Goal: Navigation & Orientation: Find specific page/section

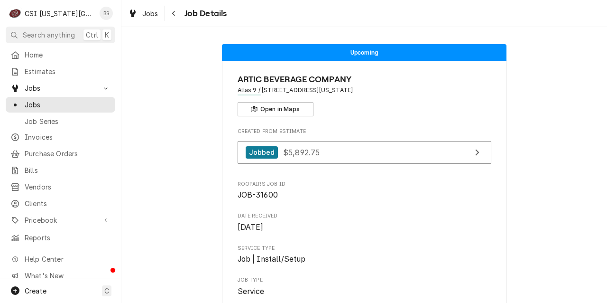
scroll to position [232, 0]
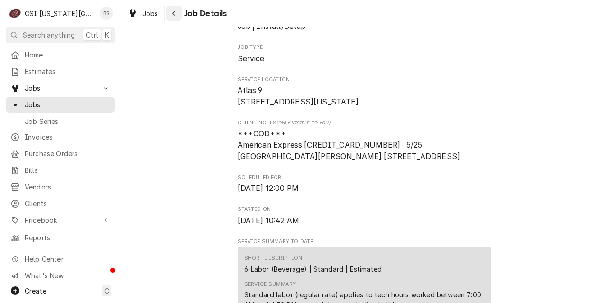
click at [173, 13] on icon "Navigate back" at bounding box center [173, 13] width 3 height 5
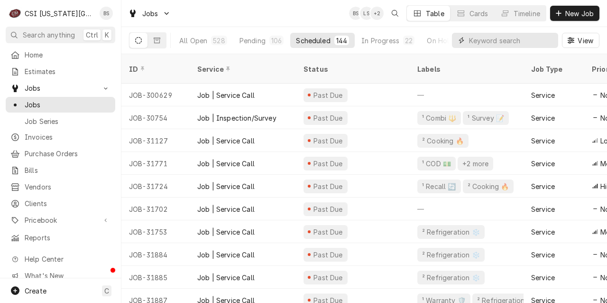
click at [490, 40] on input "Dynamic Content Wrapper" at bounding box center [511, 40] width 84 height 15
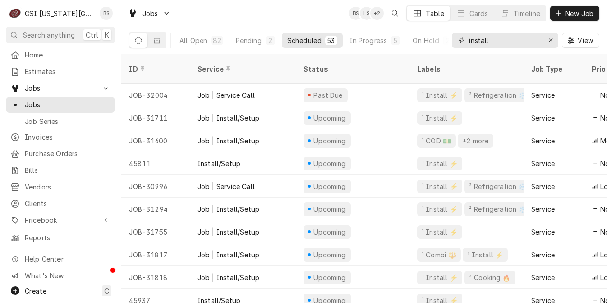
type input "install"
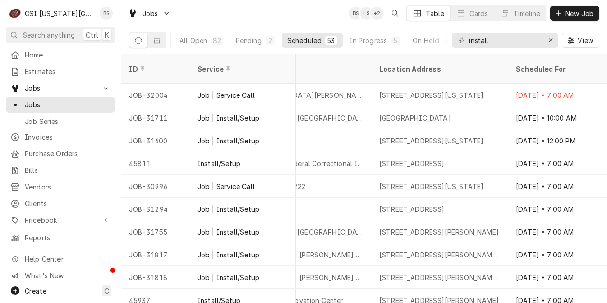
scroll to position [0, 634]
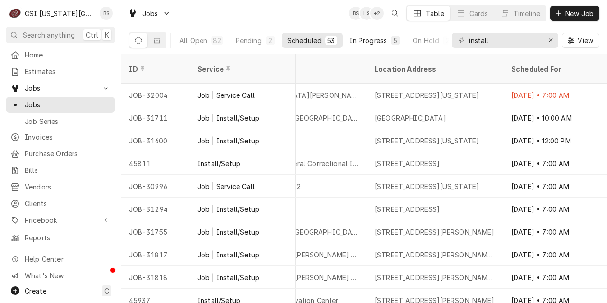
click at [368, 39] on div "In Progress" at bounding box center [368, 41] width 38 height 10
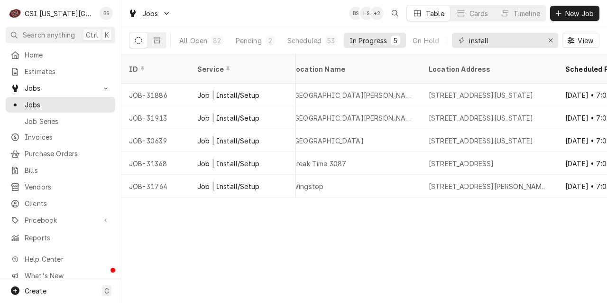
scroll to position [0, 582]
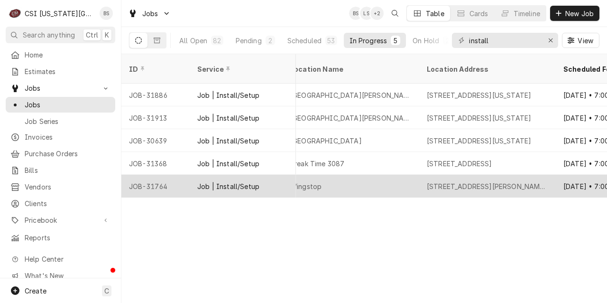
click at [492, 183] on div "7107 Northwest Barry Road, Kansas City, MO 64153" at bounding box center [487, 186] width 137 height 23
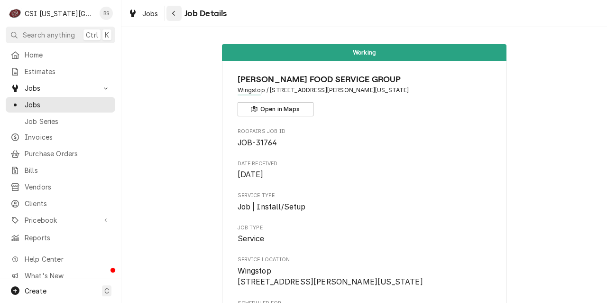
click at [168, 10] on button "Navigate back" at bounding box center [173, 13] width 15 height 15
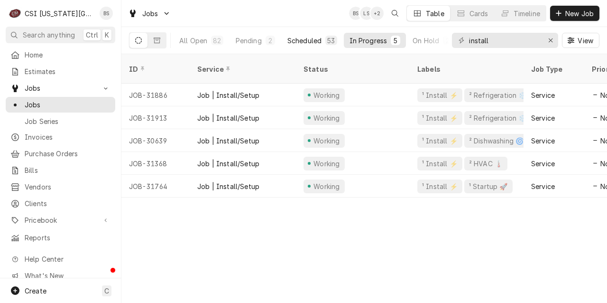
click at [300, 37] on div "Scheduled" at bounding box center [304, 41] width 34 height 10
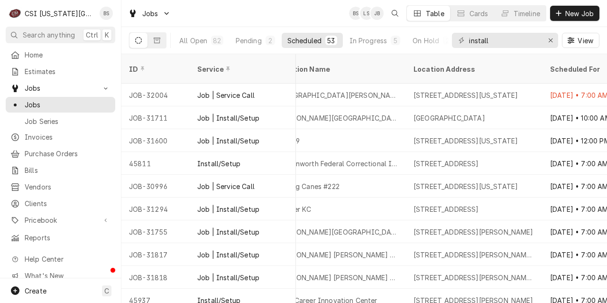
scroll to position [0, 589]
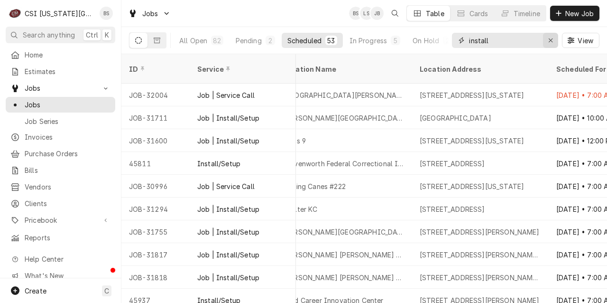
click at [552, 35] on button "Erase input" at bounding box center [550, 40] width 15 height 15
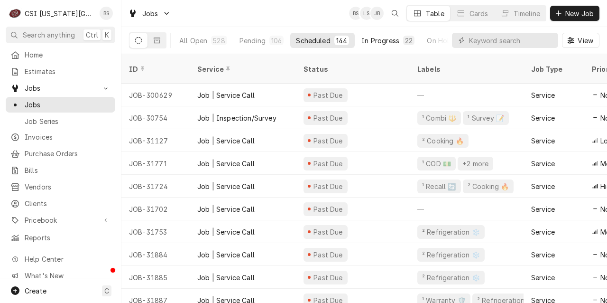
click at [377, 37] on div "In Progress" at bounding box center [380, 41] width 38 height 10
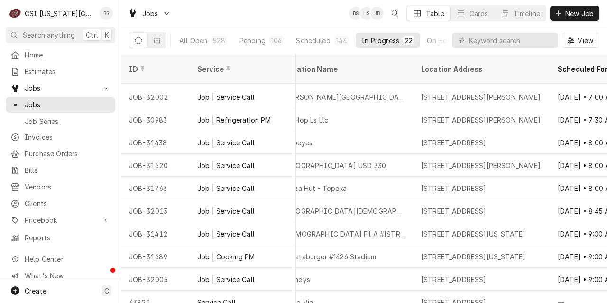
scroll to position [277, 588]
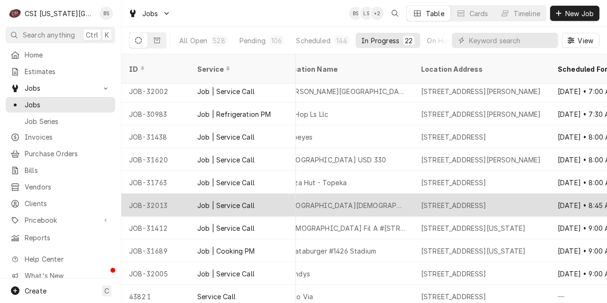
click at [343, 193] on div "Heritage Christian Academy" at bounding box center [345, 204] width 137 height 23
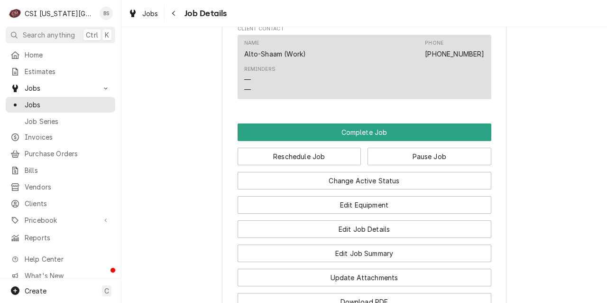
scroll to position [1441, 0]
